Goal: Entertainment & Leisure: Consume media (video, audio)

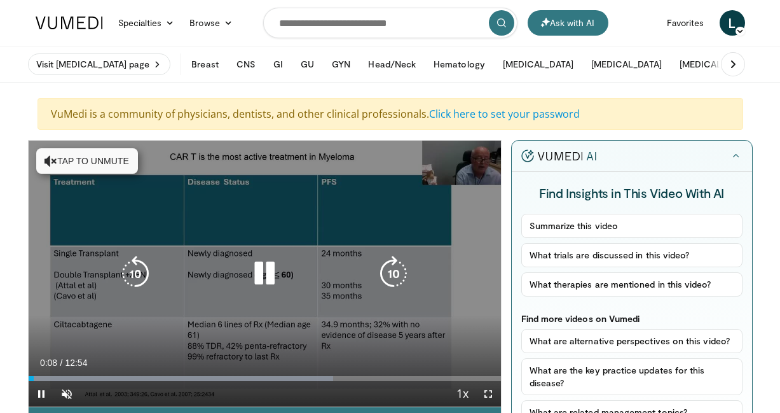
click at [59, 163] on button "Tap to unmute" at bounding box center [87, 160] width 102 height 25
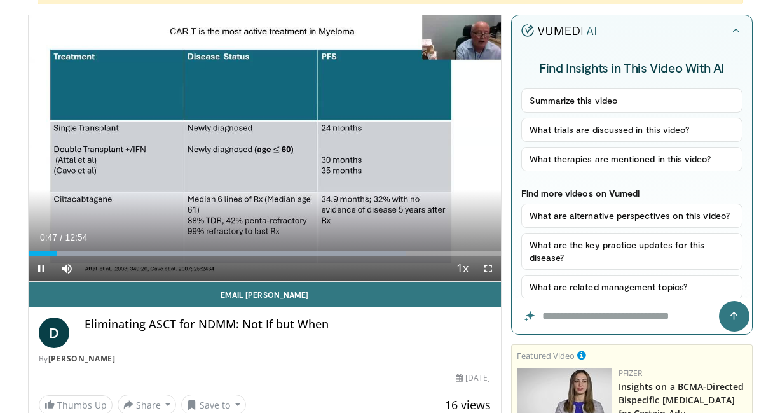
scroll to position [106, 0]
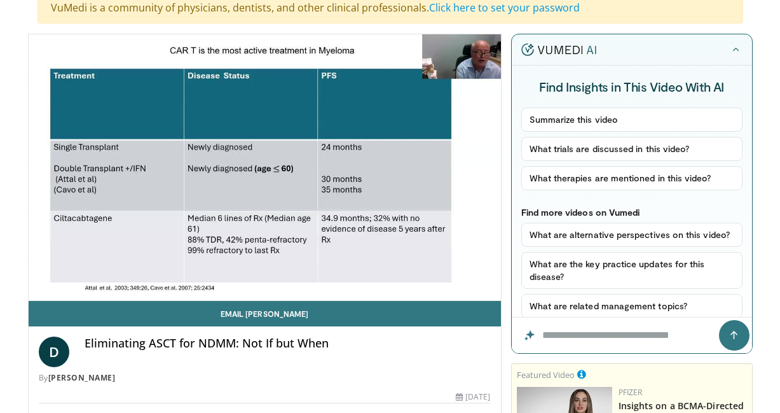
click at [67, 284] on video-js "**********" at bounding box center [265, 167] width 473 height 267
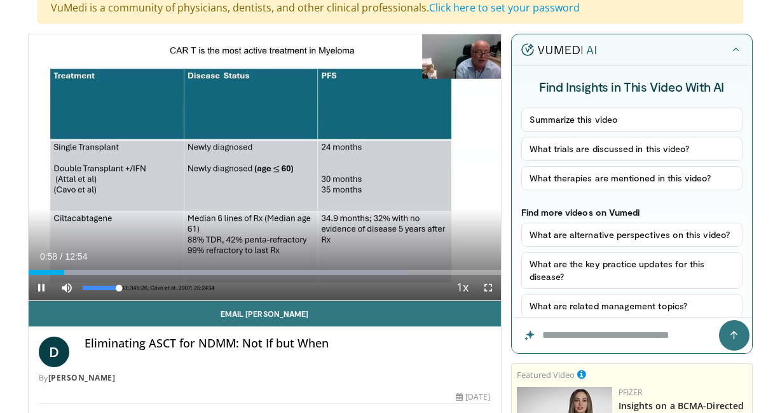
click at [68, 286] on span "Video Player" at bounding box center [66, 287] width 25 height 25
click at [64, 287] on span "Video Player" at bounding box center [66, 287] width 25 height 25
click at [42, 287] on span "Video Player" at bounding box center [41, 287] width 25 height 25
click at [42, 286] on span "Video Player" at bounding box center [41, 287] width 25 height 25
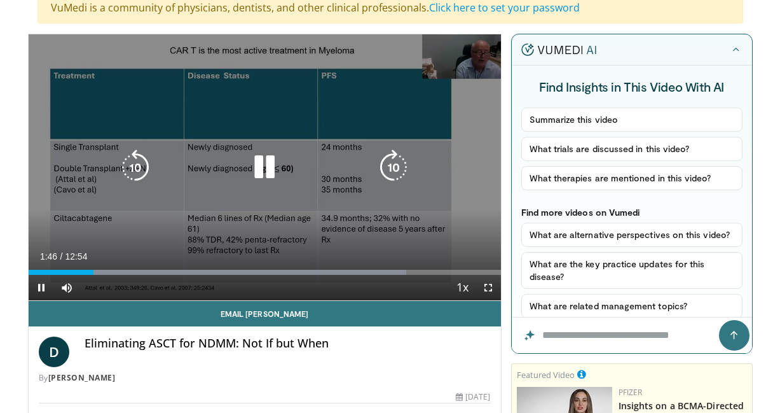
click at [441, 61] on div "10 seconds Tap to unmute" at bounding box center [265, 167] width 473 height 266
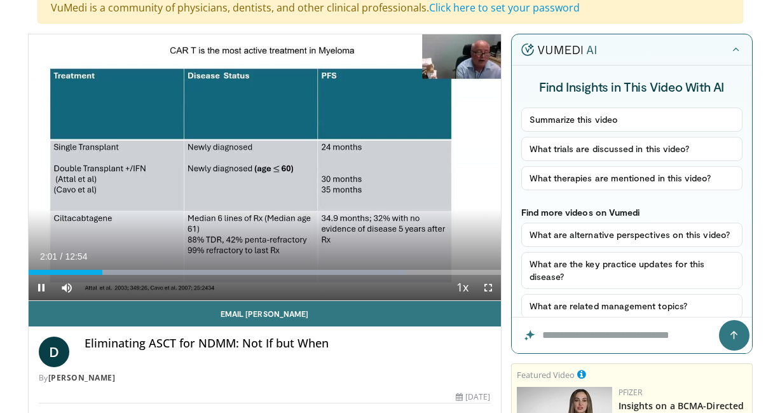
click at [48, 276] on span "Video Player" at bounding box center [41, 287] width 25 height 25
